Goal: Task Accomplishment & Management: Manage account settings

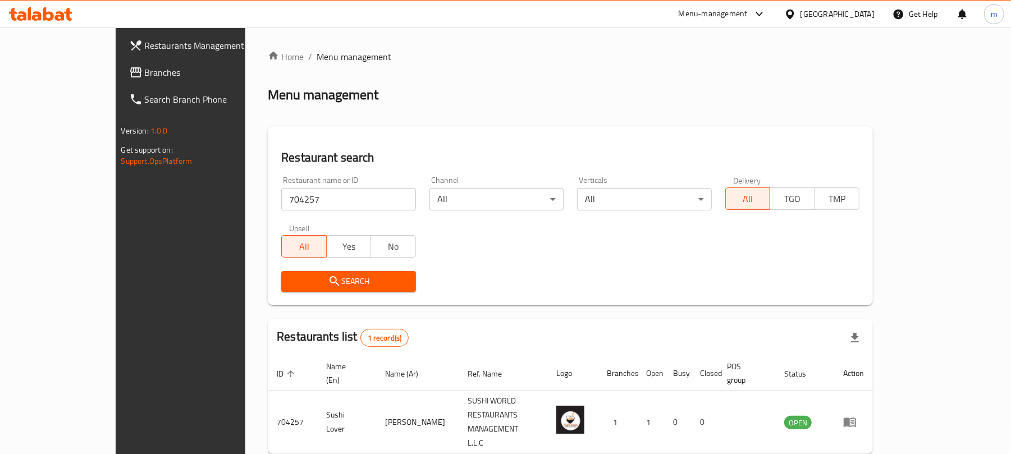
click at [834, 16] on div "United Arab Emirates" at bounding box center [837, 14] width 74 height 12
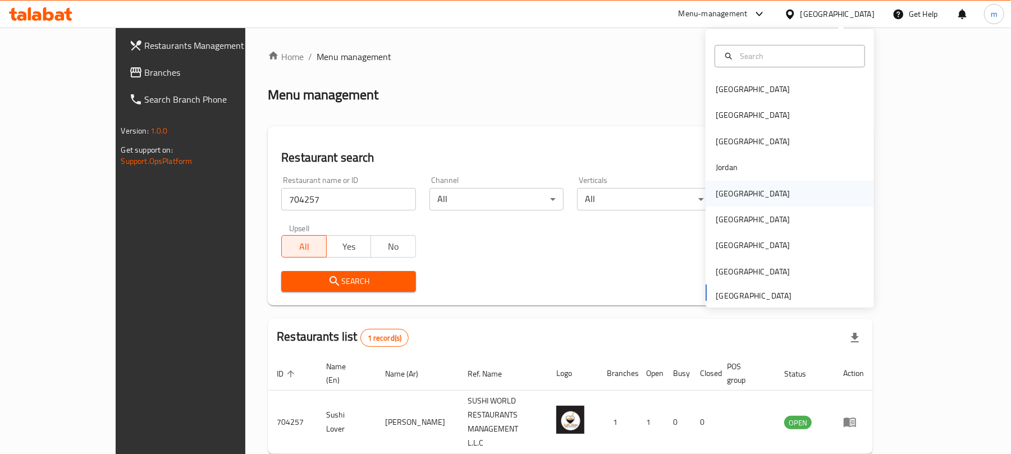
click at [729, 198] on div "[GEOGRAPHIC_DATA]" at bounding box center [753, 194] width 92 height 26
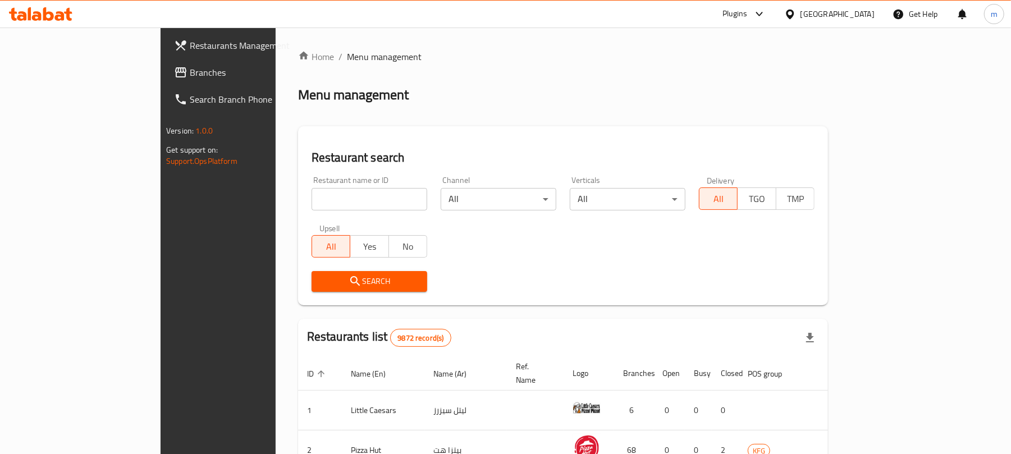
drag, startPoint x: 86, startPoint y: 70, endPoint x: 67, endPoint y: 73, distance: 19.4
click at [190, 70] on span "Branches" at bounding box center [255, 72] width 131 height 13
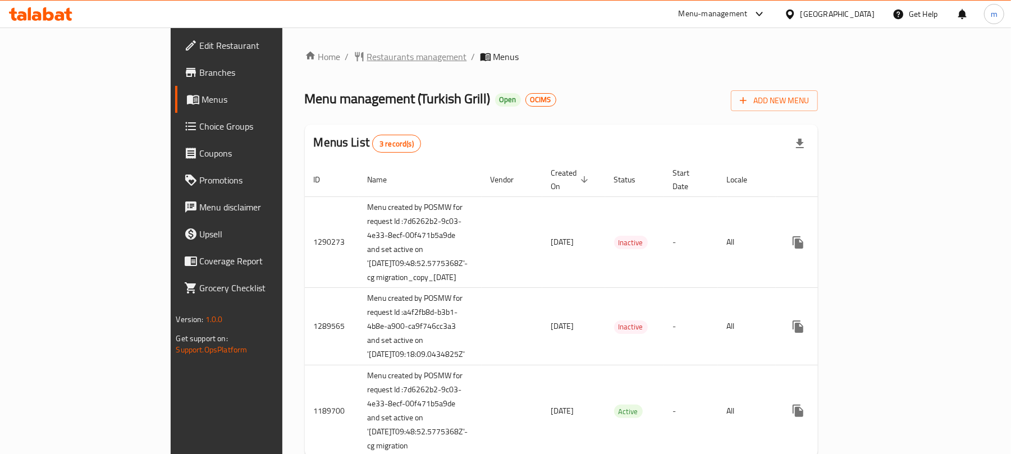
click at [367, 61] on span "Restaurants management" at bounding box center [417, 56] width 100 height 13
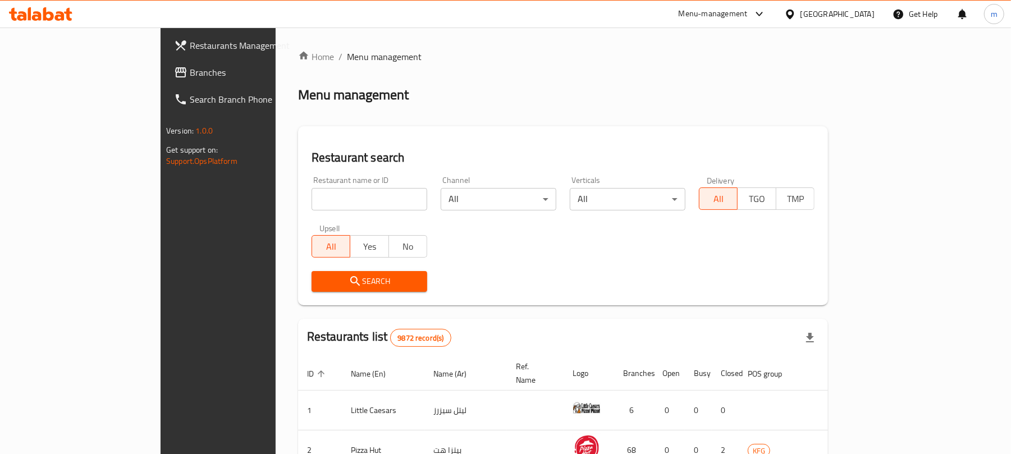
click at [312, 200] on input "search" at bounding box center [370, 199] width 116 height 22
paste input "172"
type input "172"
click at [312, 271] on button "Search" at bounding box center [370, 281] width 116 height 21
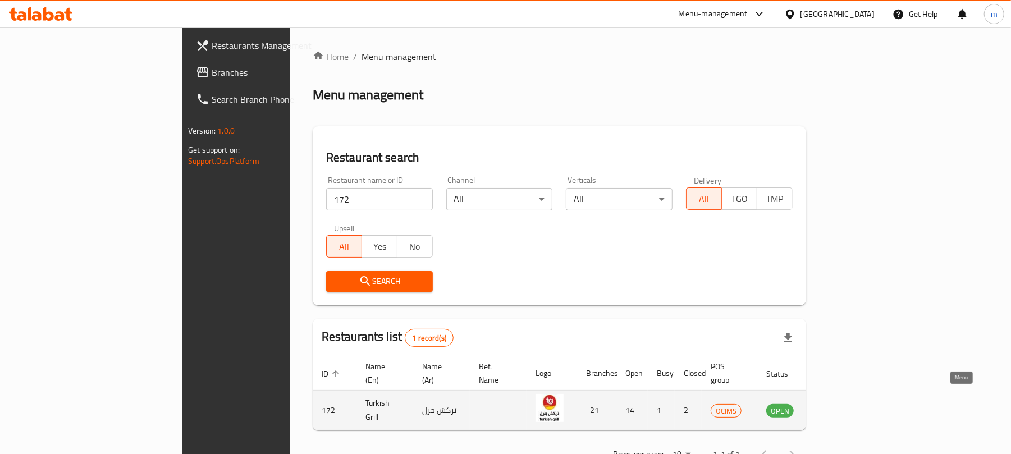
click at [839, 404] on icon "enhanced table" at bounding box center [831, 410] width 13 height 13
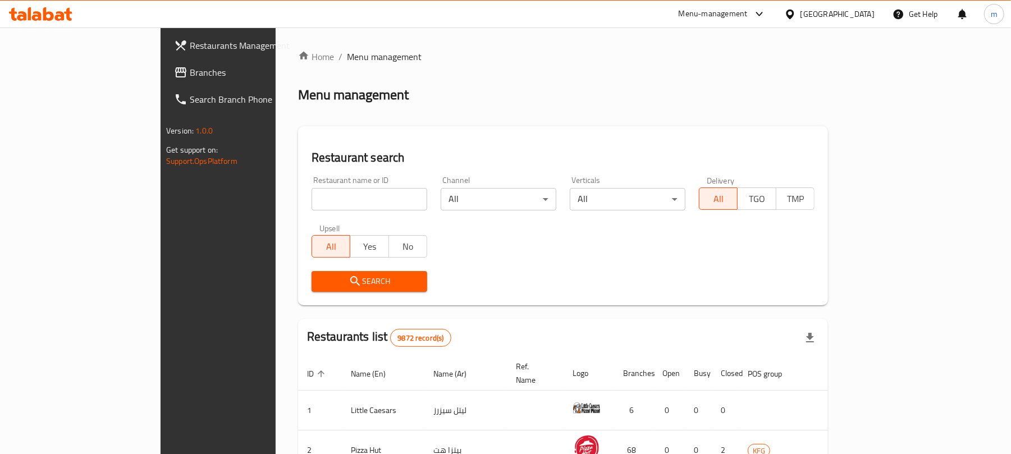
click at [314, 207] on input "search" at bounding box center [370, 199] width 116 height 22
type input "172"
click button "Search" at bounding box center [370, 281] width 116 height 21
